Goal: Task Accomplishment & Management: Manage account settings

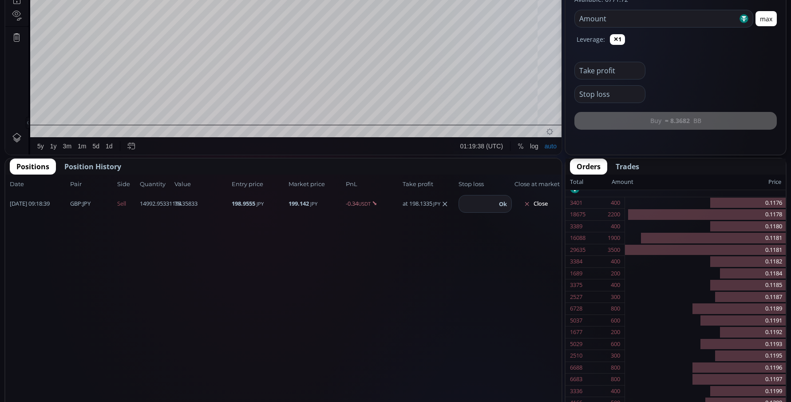
scroll to position [287, 0]
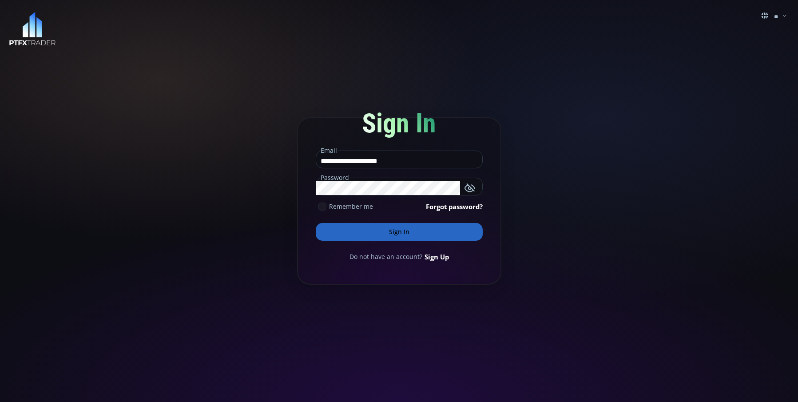
click at [403, 233] on button "Sign In" at bounding box center [399, 232] width 167 height 18
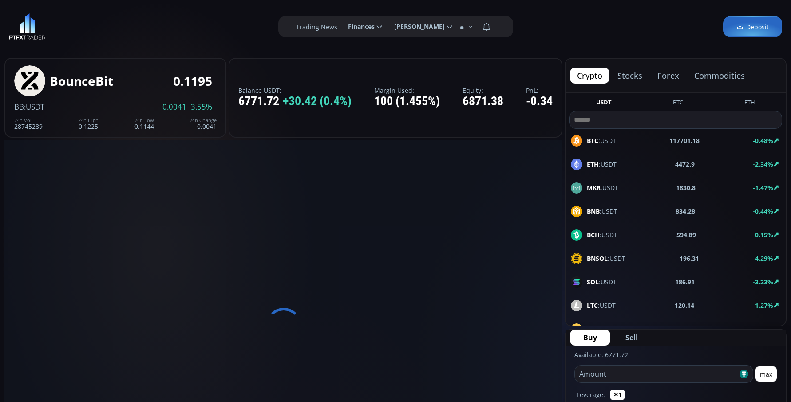
scroll to position [123, 0]
type input "*******"
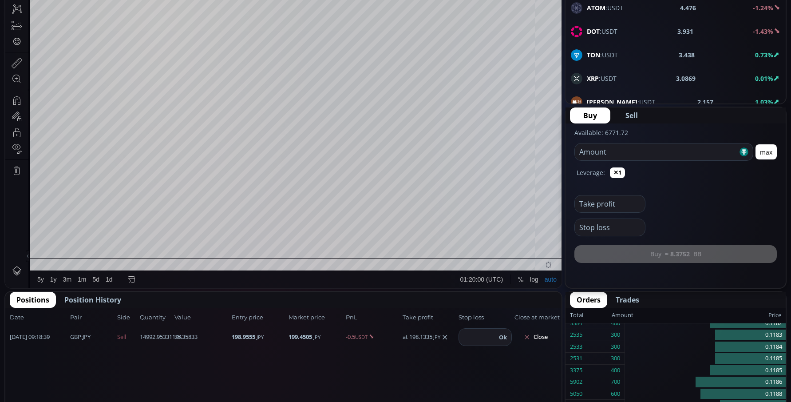
scroll to position [334, 0]
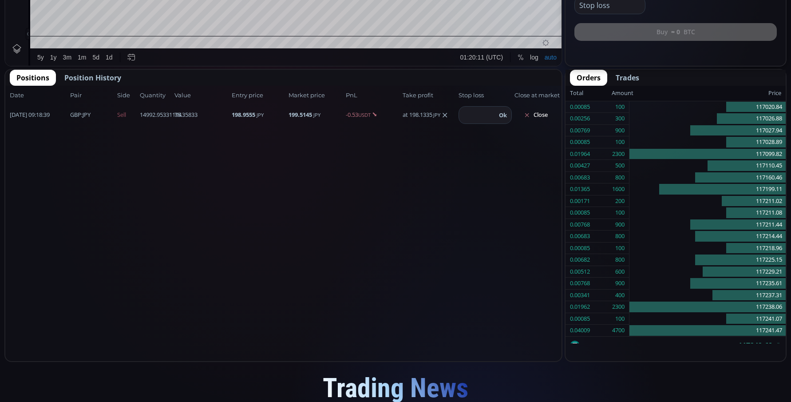
scroll to position [222, 0]
